Goal: Complete application form: Complete application form

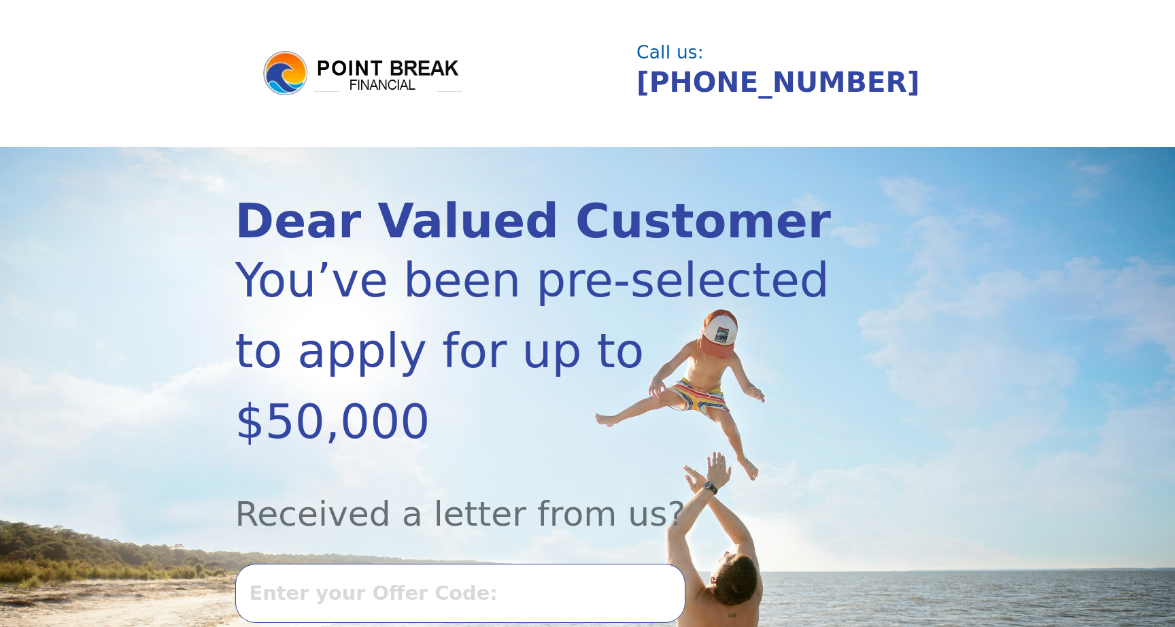
click at [403, 564] on input "text" at bounding box center [460, 593] width 450 height 58
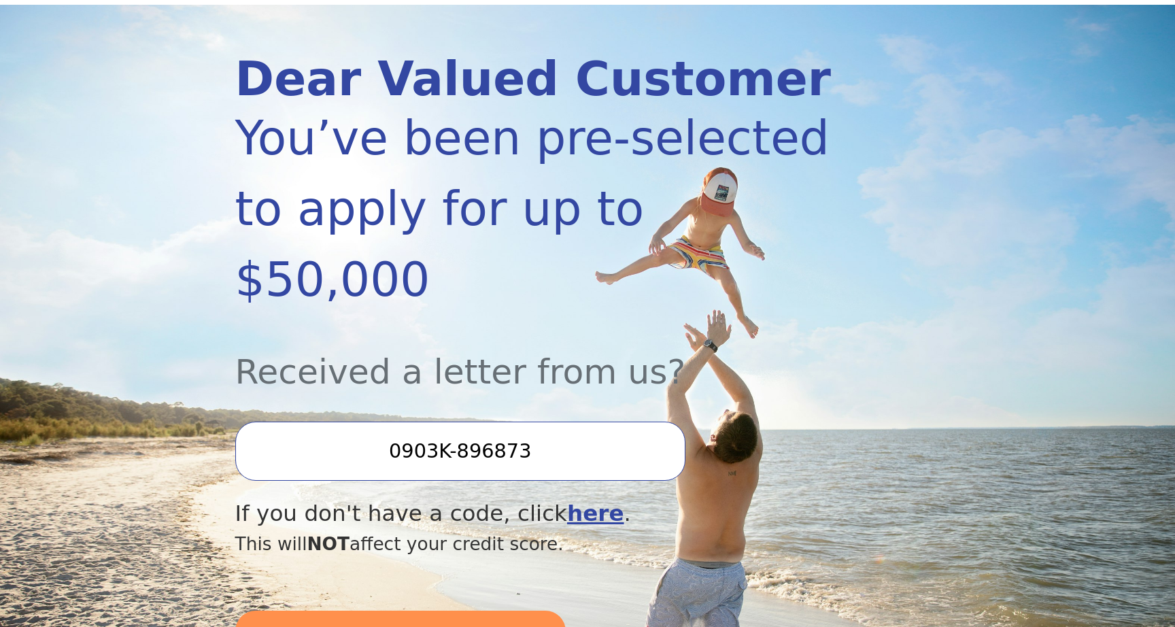
scroll to position [143, 0]
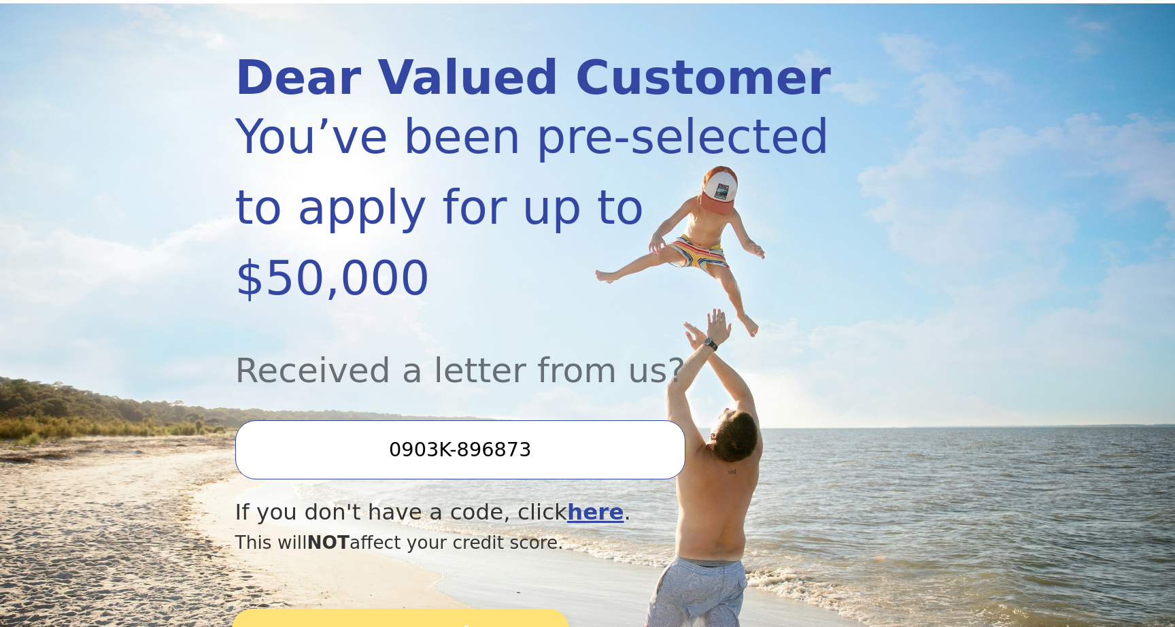
type input "0903K-896873"
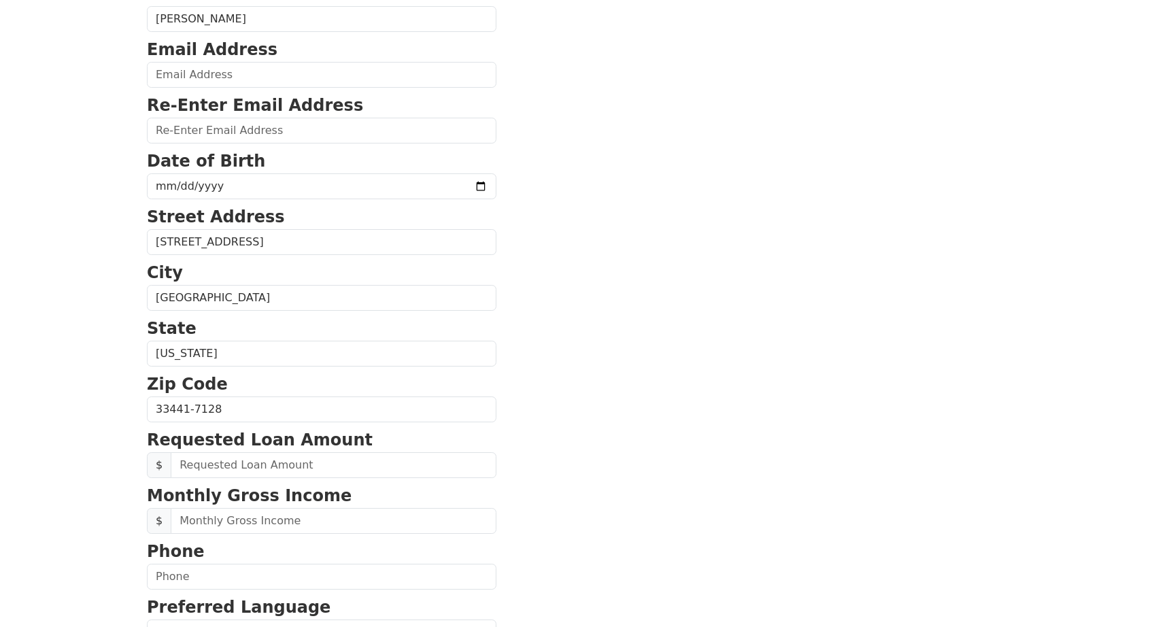
scroll to position [195, 0]
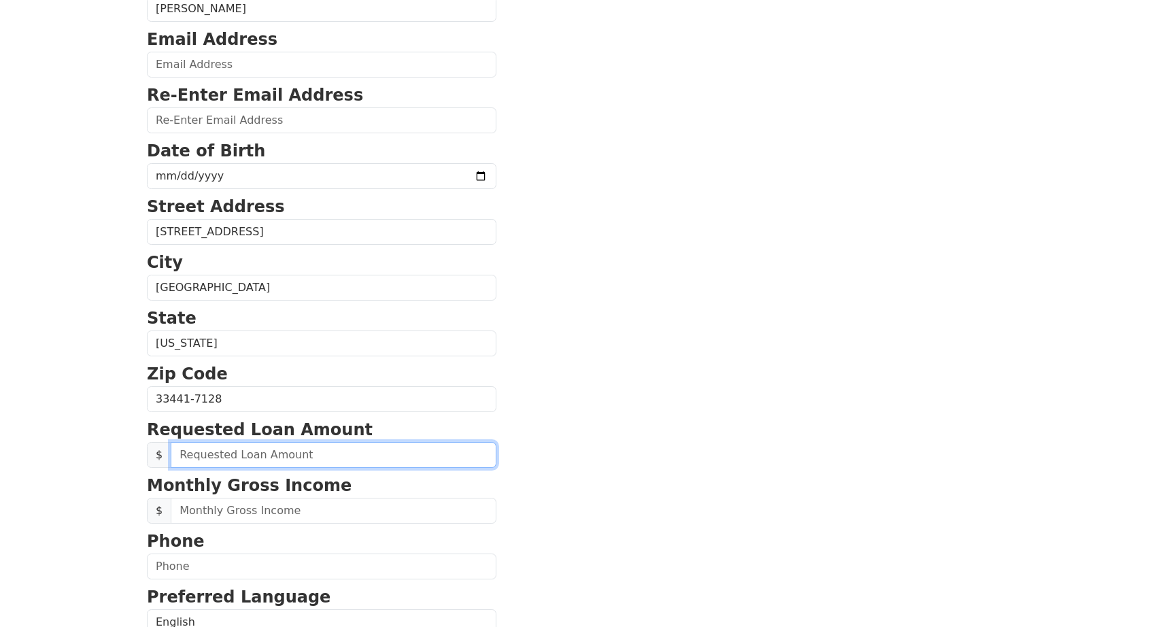
click at [386, 454] on input "text" at bounding box center [334, 455] width 326 height 26
type input "50,000.00"
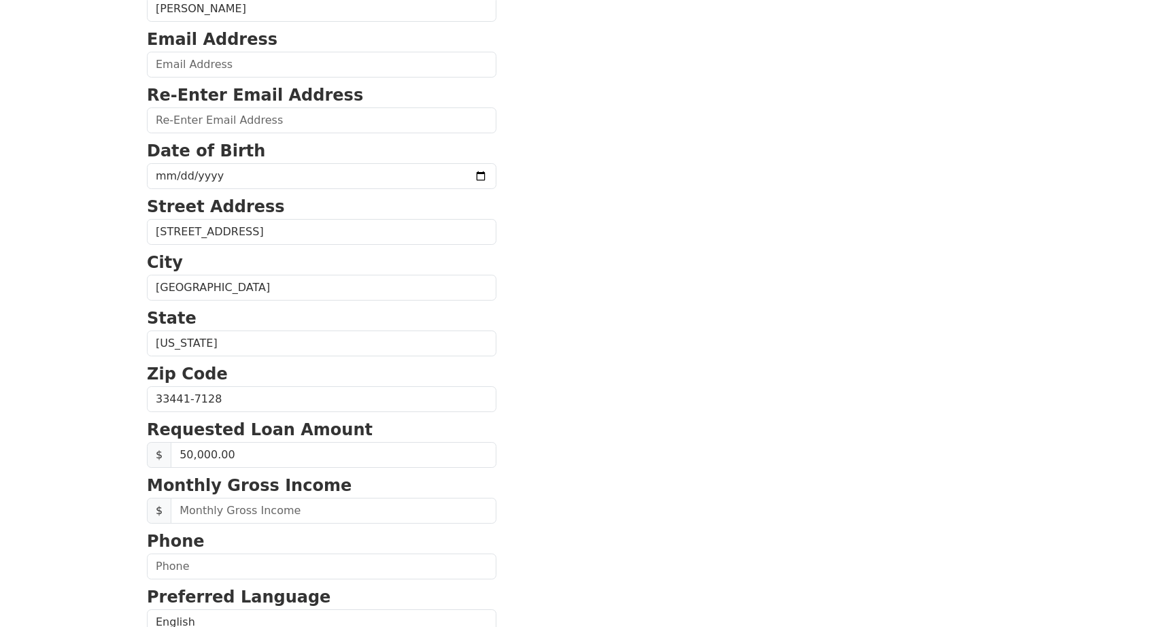
click at [622, 500] on section "First Name [PERSON_NAME] Last Name [PERSON_NAME] Email Address Re-Enter Email A…" at bounding box center [587, 401] width 881 height 970
click at [386, 511] on input "text" at bounding box center [334, 511] width 326 height 26
type input "9,000.00"
click at [356, 552] on p "Phone" at bounding box center [322, 541] width 350 height 24
click at [356, 558] on input "text" at bounding box center [322, 567] width 350 height 26
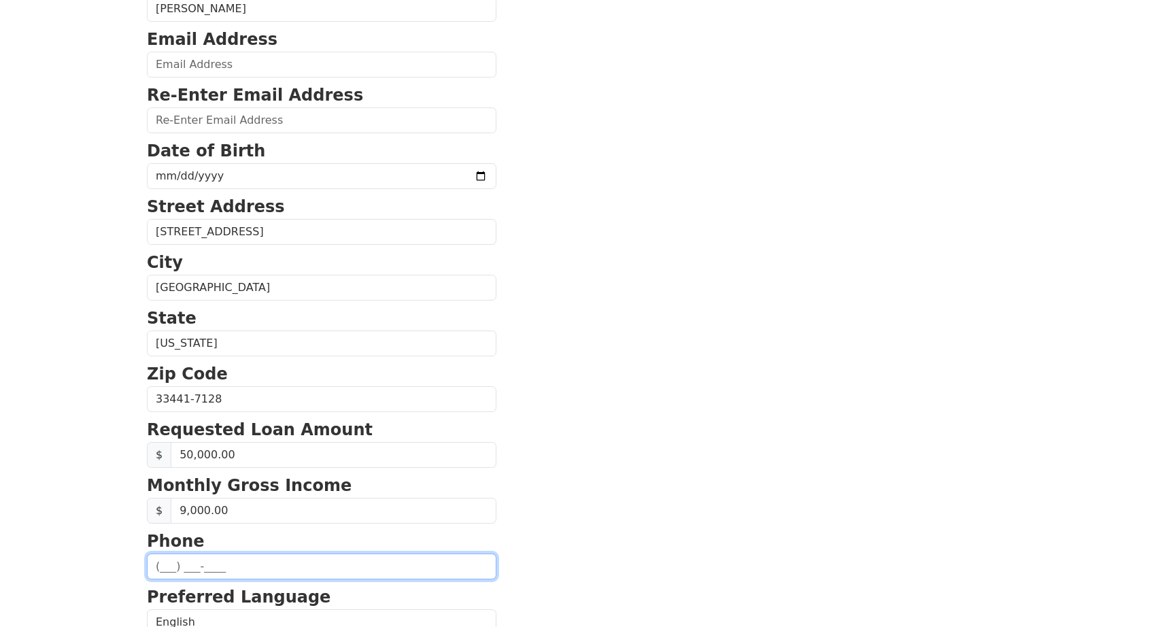
type input "[PHONE_NUMBER]"
type input "[EMAIL_ADDRESS][DOMAIN_NAME]"
type input "[PHONE_NUMBER]"
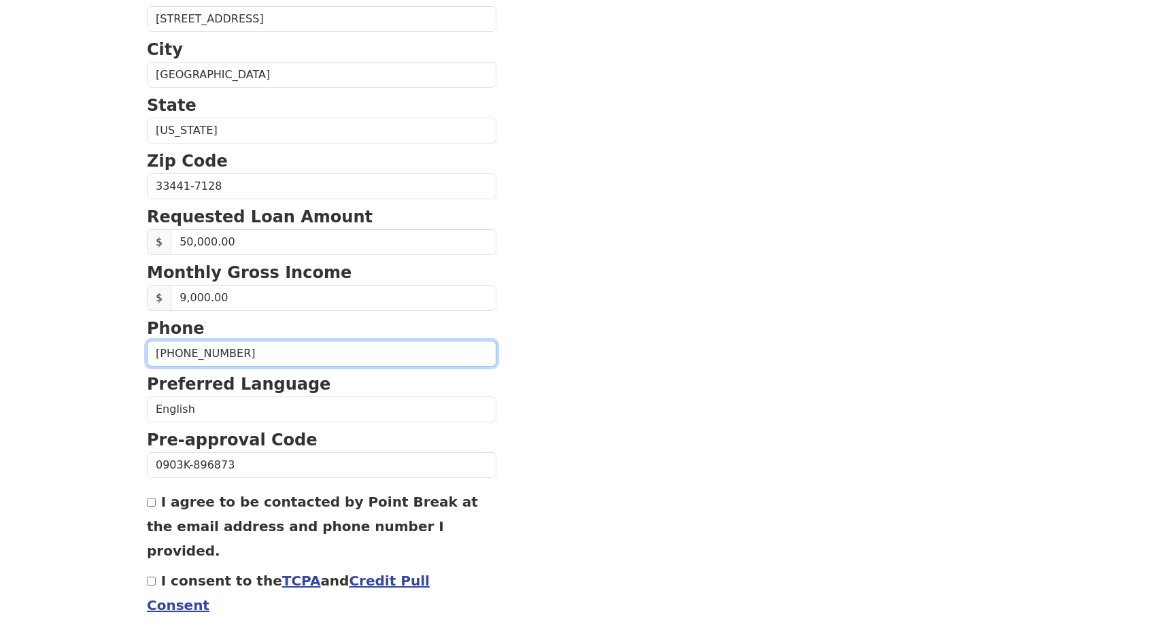
scroll to position [455, 0]
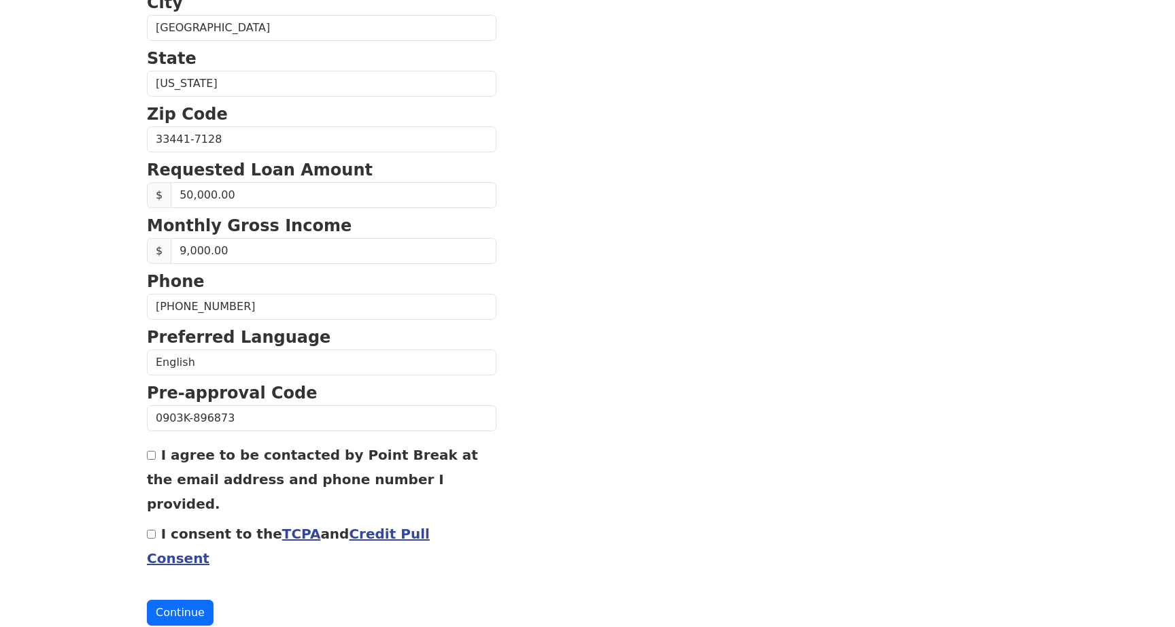
click at [220, 452] on label "I agree to be contacted by Point Break at the email address and phone number I …" at bounding box center [312, 479] width 331 height 65
click at [156, 452] on input "I agree to be contacted by Point Break at the email address and phone number I …" at bounding box center [151, 455] width 9 height 9
checkbox input "true"
click at [198, 526] on label "I consent to the TCPA and Credit Pull Consent" at bounding box center [288, 546] width 283 height 41
click at [156, 530] on input "I consent to the TCPA and Credit Pull Consent" at bounding box center [151, 534] width 9 height 9
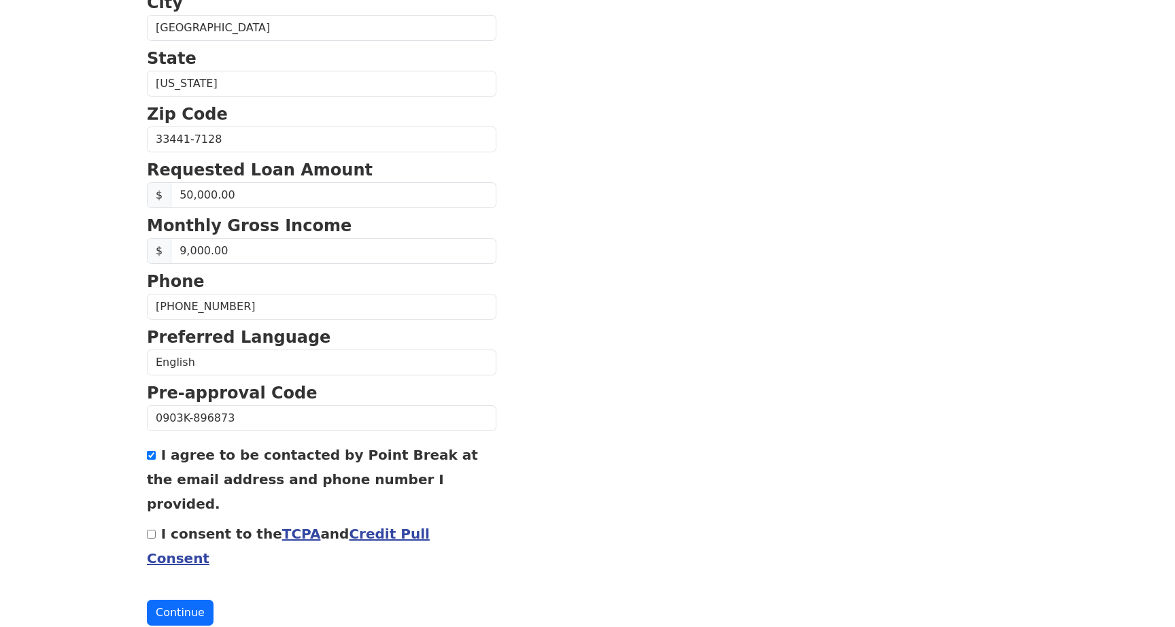
checkbox input "true"
click at [197, 600] on button "Continue" at bounding box center [180, 613] width 67 height 26
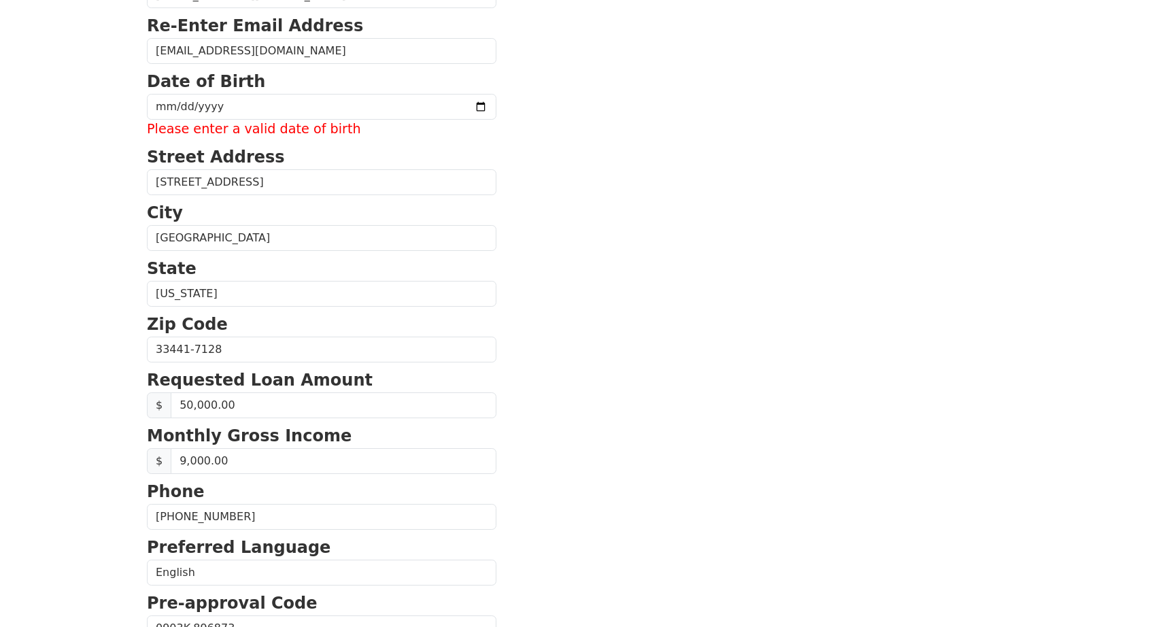
scroll to position [190, 0]
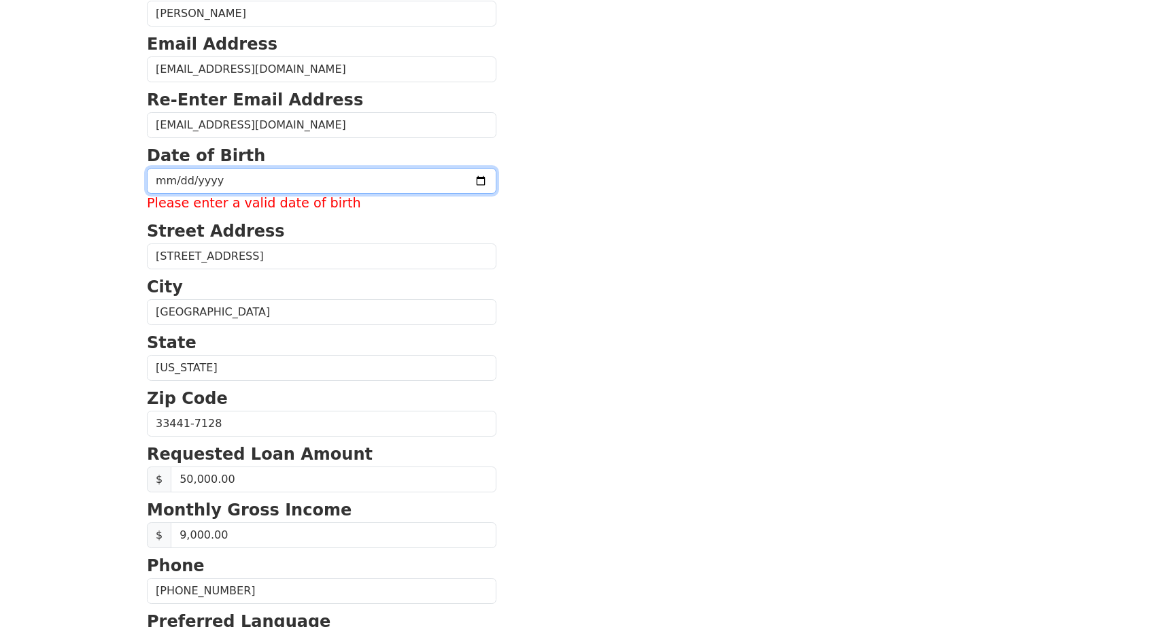
click at [264, 177] on input "date" at bounding box center [322, 181] width 350 height 26
type input "[DATE]"
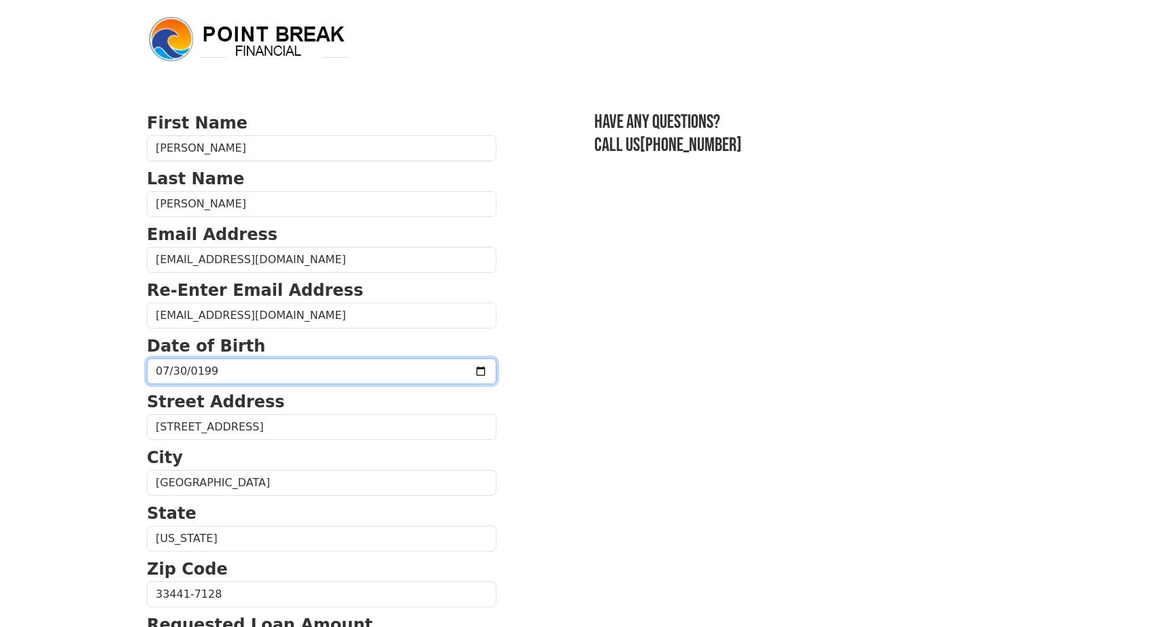
scroll to position [455, 0]
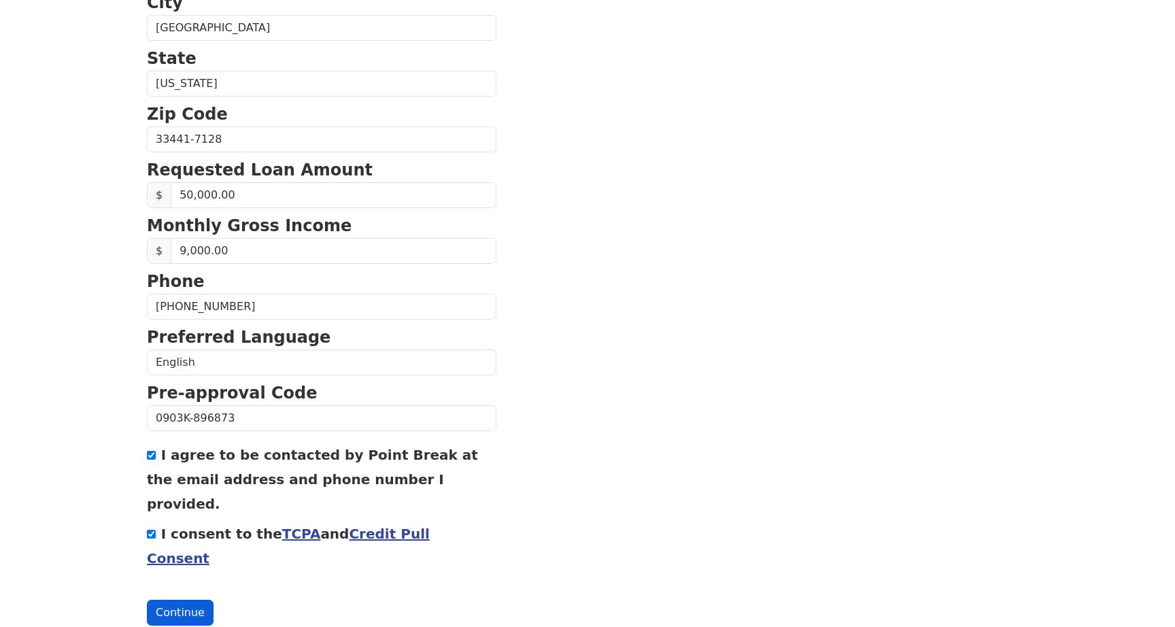
click at [167, 600] on button "Continue" at bounding box center [180, 613] width 67 height 26
